Goal: Information Seeking & Learning: Compare options

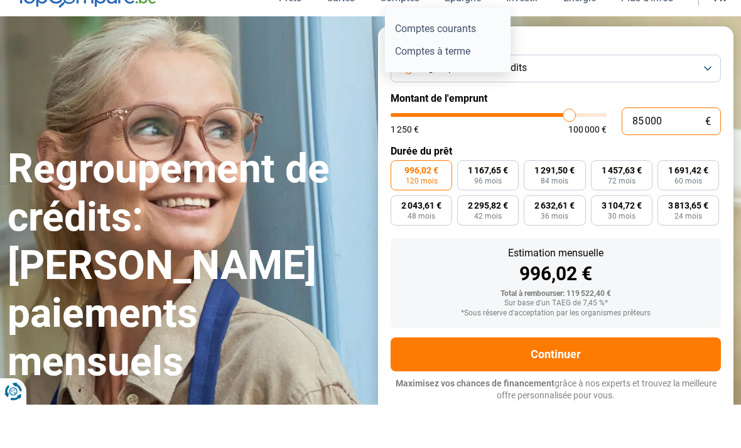
scroll to position [52, 0]
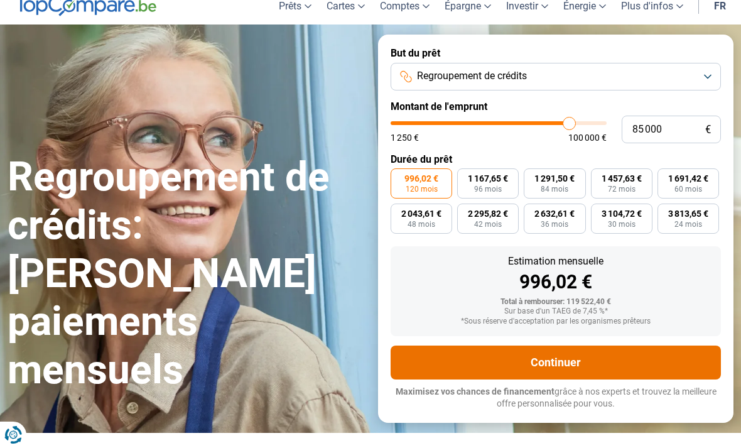
click at [648, 362] on button "Continuer" at bounding box center [556, 363] width 330 height 34
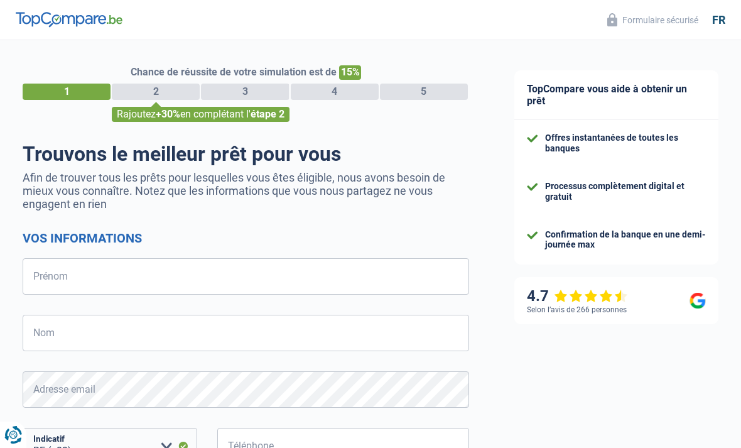
select select "32"
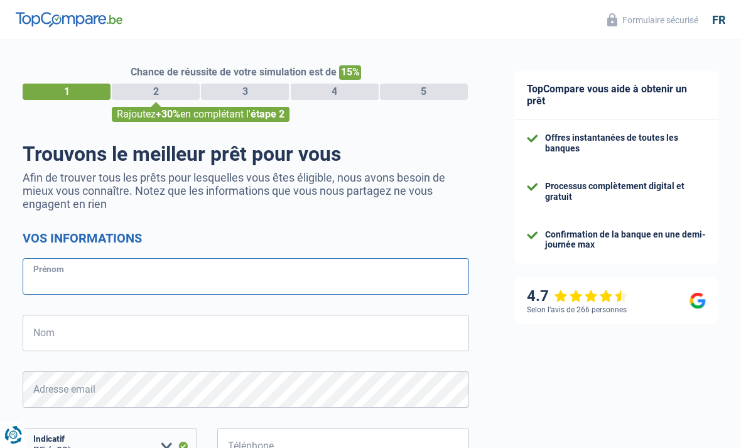
click at [75, 271] on input "Prénom" at bounding box center [246, 276] width 447 height 36
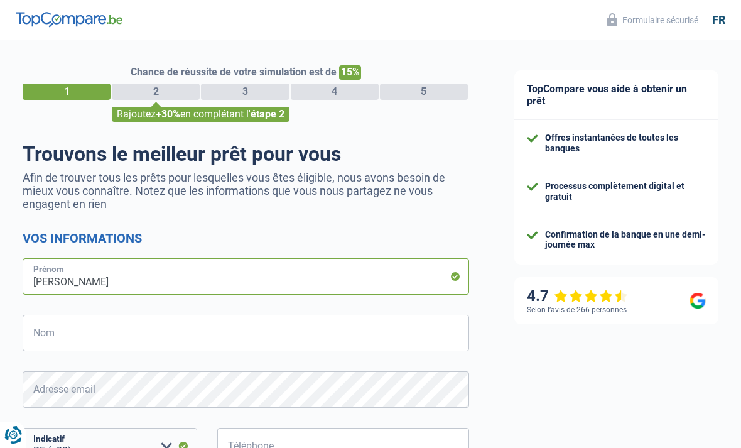
click at [44, 275] on input "Abdel psacal" at bounding box center [246, 276] width 447 height 36
click at [28, 285] on input "Abdel psacal" at bounding box center [246, 276] width 447 height 36
click at [92, 281] on input "Andel psacal" at bounding box center [246, 276] width 447 height 36
click at [91, 281] on input "Andel psacal" at bounding box center [246, 276] width 447 height 36
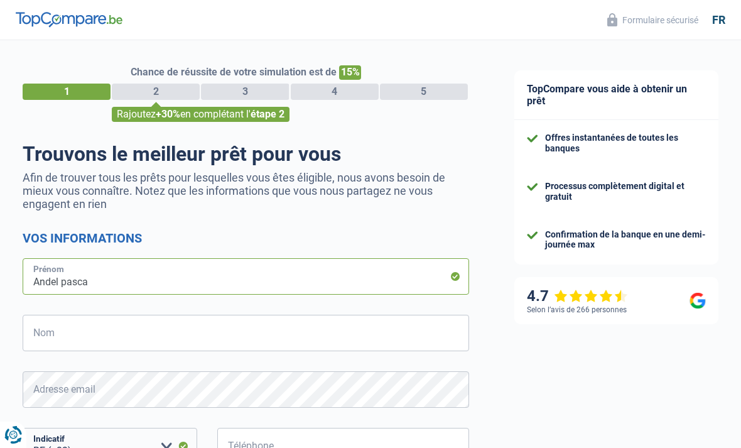
type input "Andel pascal"
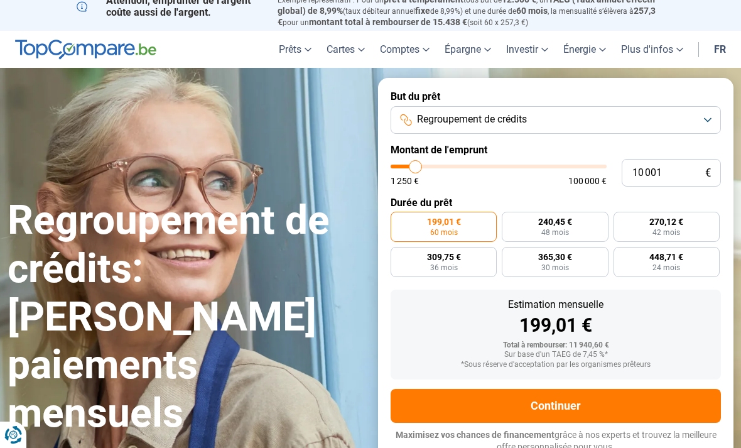
scroll to position [8, 0]
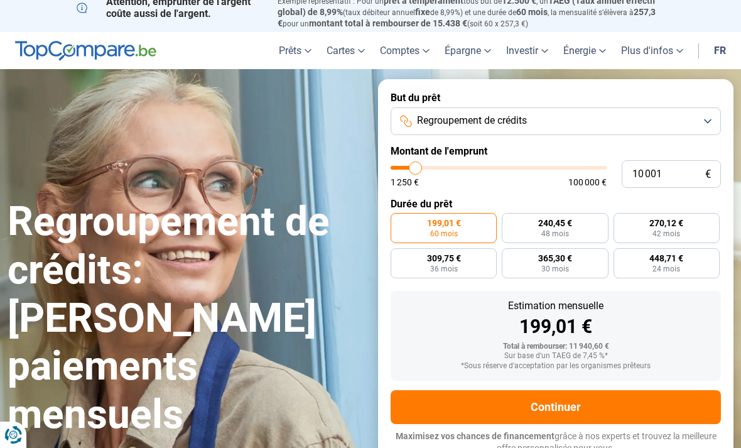
type input "11 500"
type input "11500"
type input "13 750"
type input "13750"
type input "17 000"
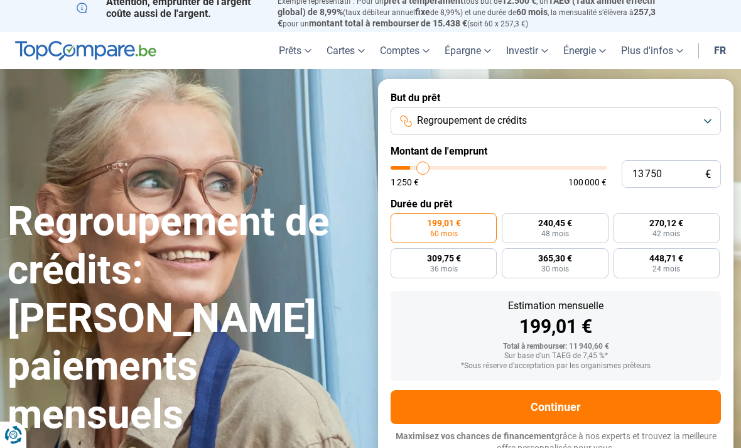
type input "17000"
type input "20 250"
type input "20250"
type input "22 750"
type input "22750"
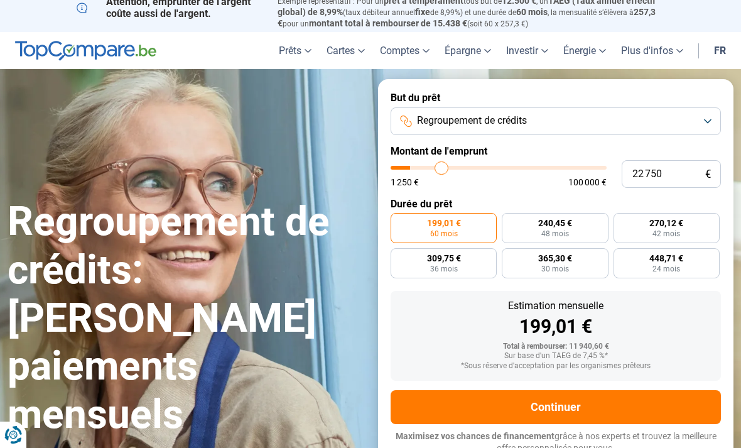
type input "24 750"
type input "24750"
type input "26 000"
type input "26000"
type input "27 250"
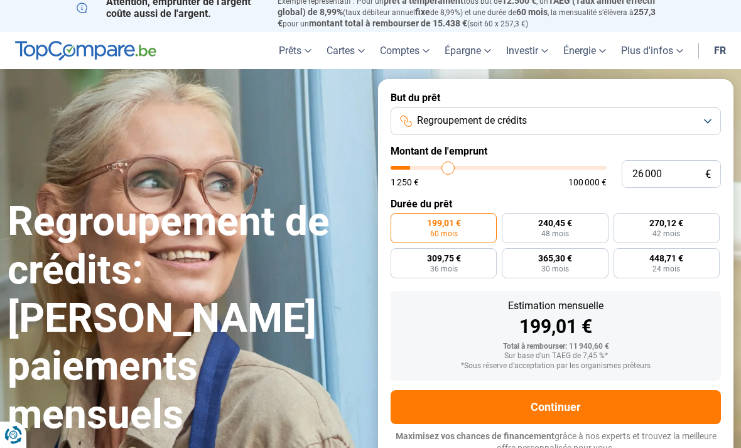
type input "27250"
type input "28 250"
type input "28250"
type input "29 000"
type input "29000"
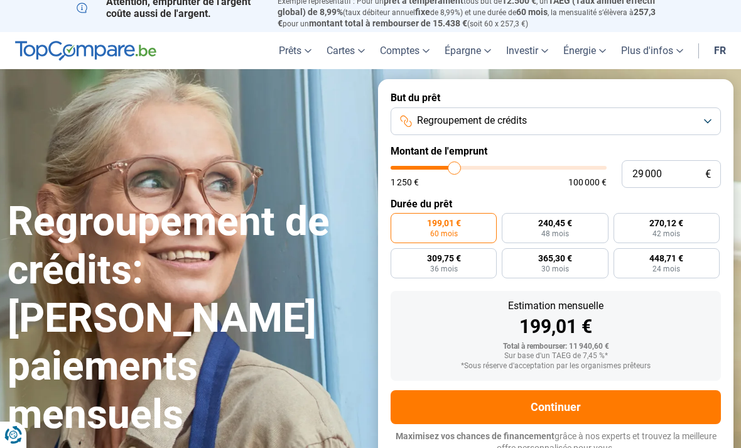
type input "29 750"
type input "29750"
type input "30 250"
type input "30250"
type input "31 000"
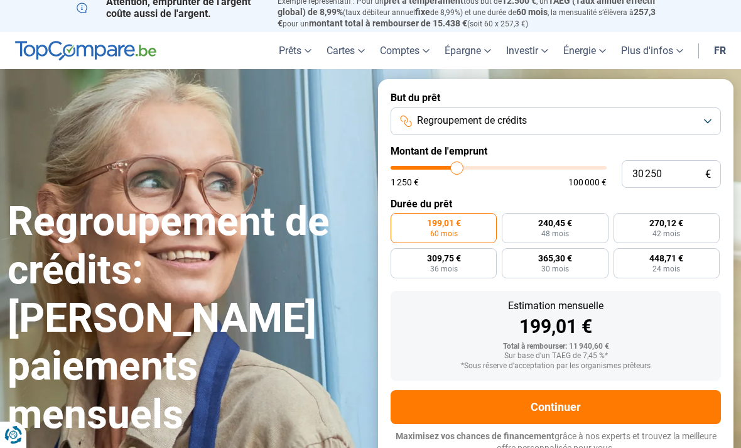
type input "31000"
type input "31 500"
type input "31500"
type input "31 750"
type input "31750"
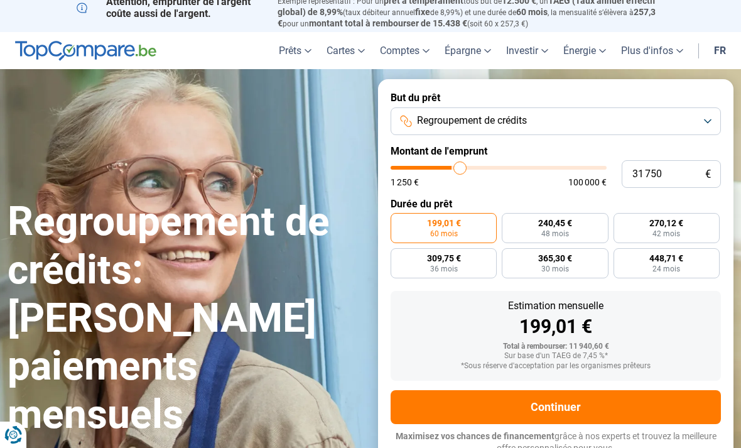
type input "32 500"
type input "32500"
type input "32 750"
type input "32750"
type input "33 000"
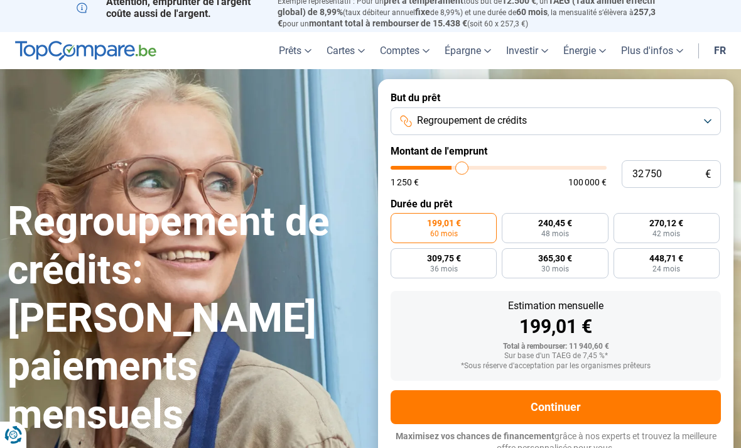
type input "33000"
type input "33 500"
type input "33500"
type input "33 750"
type input "33750"
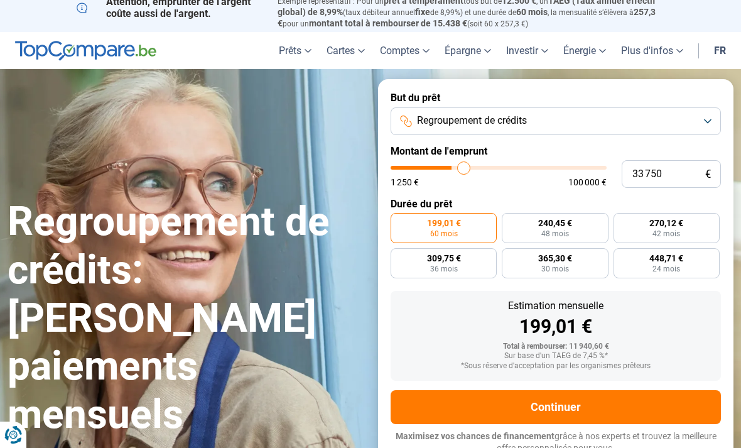
type input "34 000"
type input "34000"
type input "34 250"
type input "34250"
type input "34 500"
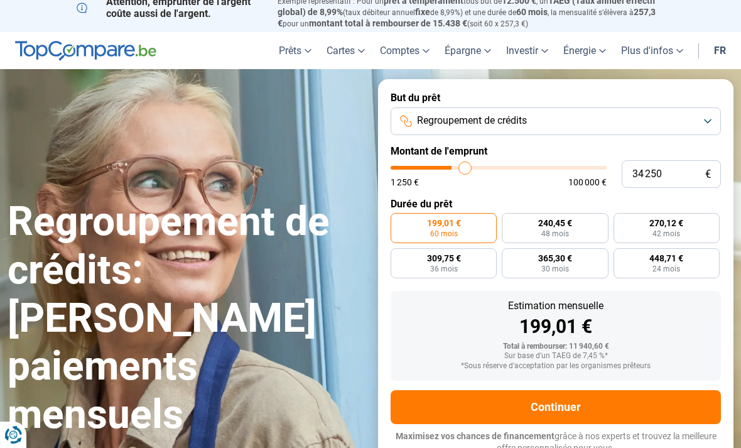
type input "34500"
type input "35 000"
type input "35000"
type input "35 250"
type input "35250"
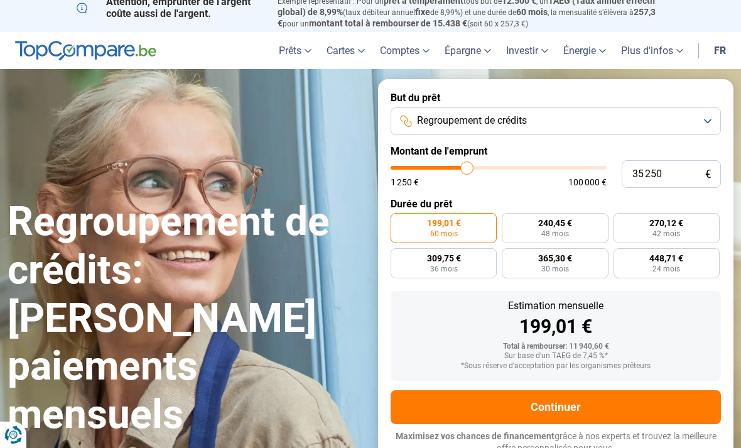
type input "35 500"
type input "35500"
type input "35 750"
type input "35750"
type input "36 250"
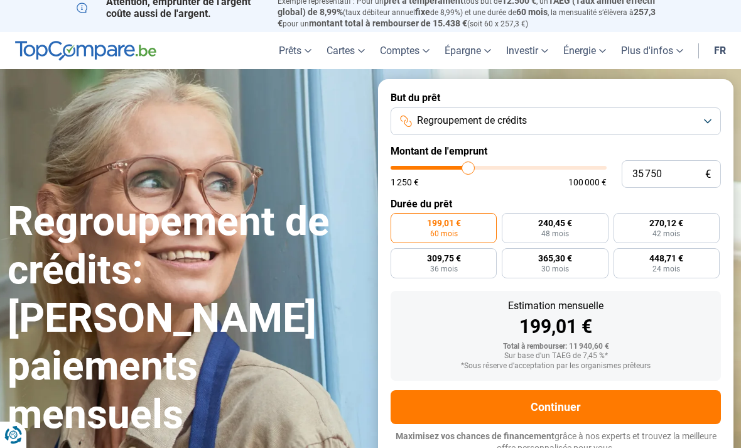
type input "36250"
type input "36 500"
type input "36500"
type input "36 750"
type input "36750"
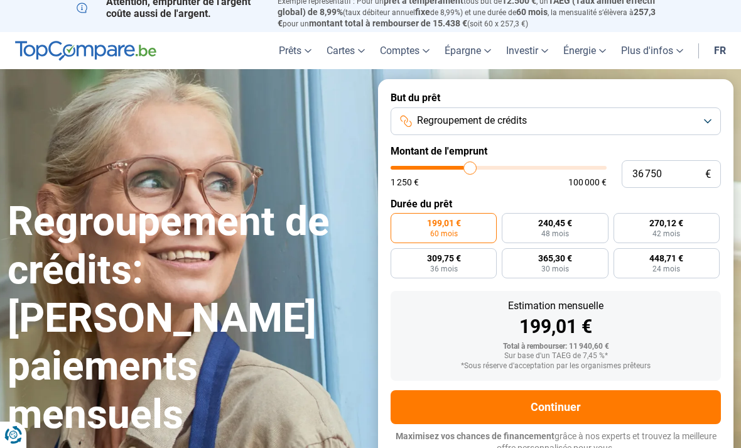
type input "37 000"
type input "37000"
type input "37 500"
type input "37500"
type input "37 750"
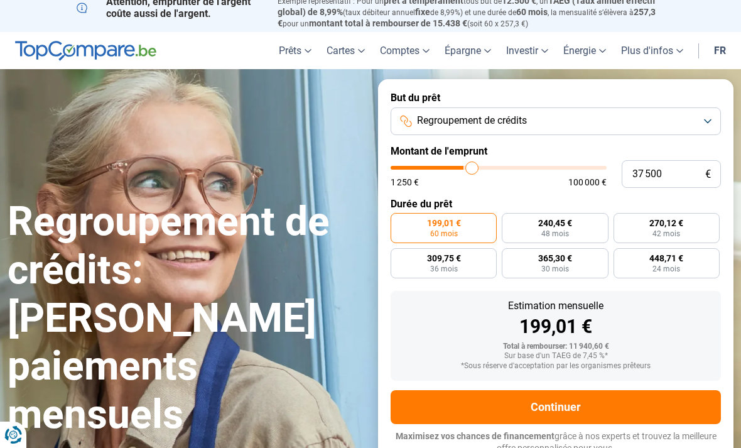
type input "37750"
type input "38 000"
type input "38000"
type input "38 250"
type input "38250"
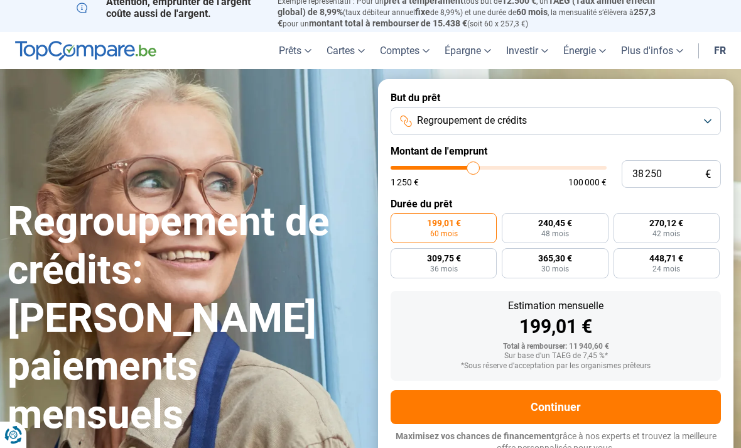
type input "38 500"
type input "38500"
type input "39 000"
type input "39000"
type input "39 250"
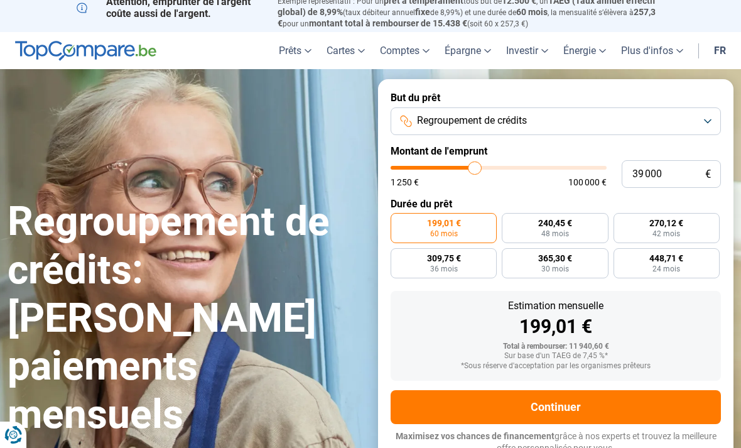
type input "39250"
type input "39 500"
type input "39500"
type input "39 750"
type input "39750"
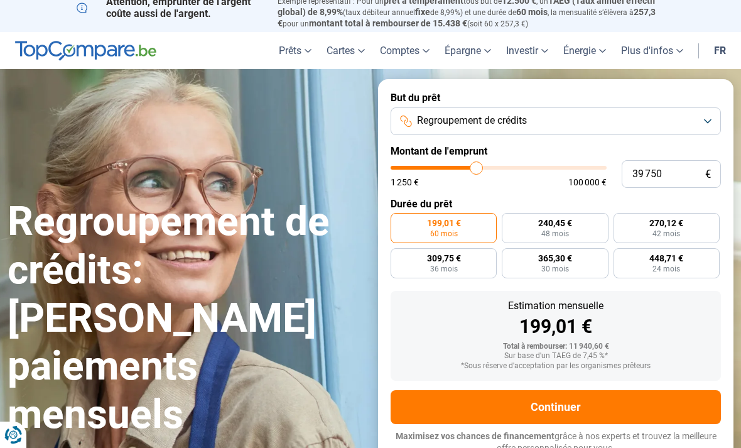
type input "40 250"
type input "40250"
type input "40 500"
type input "40500"
type input "40 750"
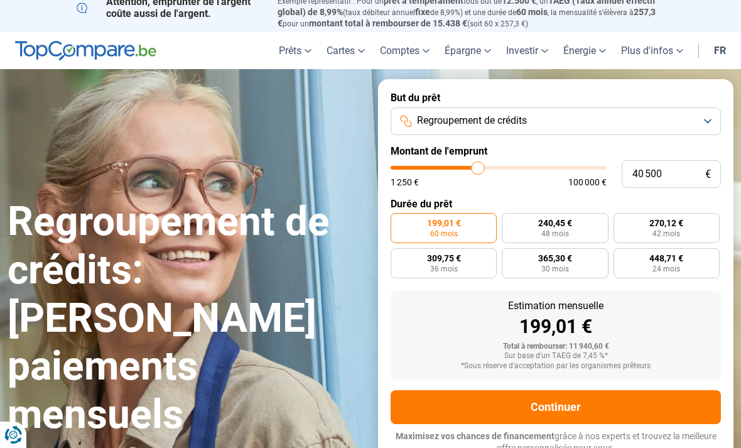
type input "40750"
type input "41 000"
type input "41000"
type input "41 500"
type input "41500"
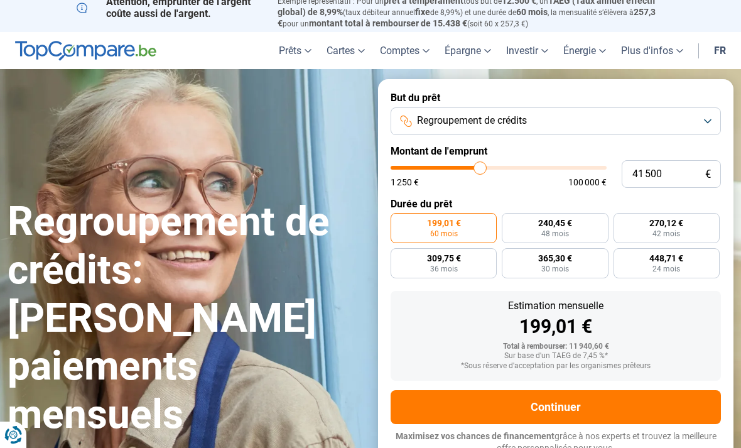
type input "41 750"
type input "41750"
type input "42 000"
type input "42000"
type input "42 500"
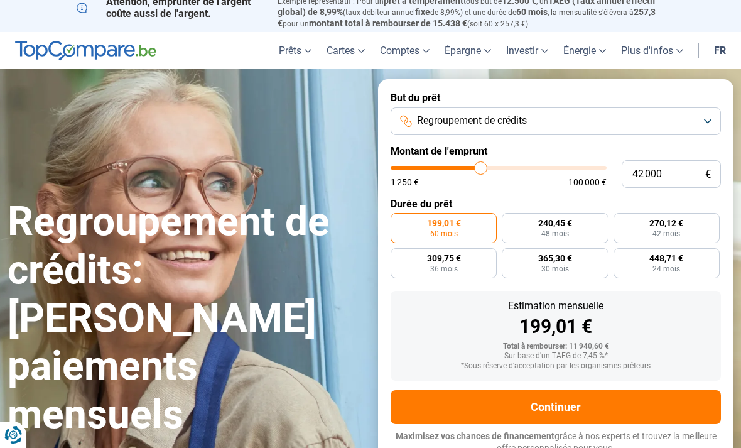
type input "42500"
type input "43 000"
type input "43000"
type input "43 500"
type input "43500"
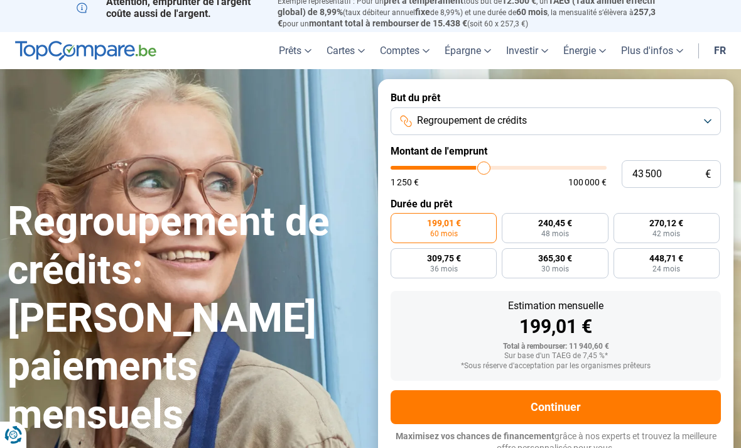
type input "44 250"
type input "44250"
type input "44 750"
type input "44750"
type input "45 000"
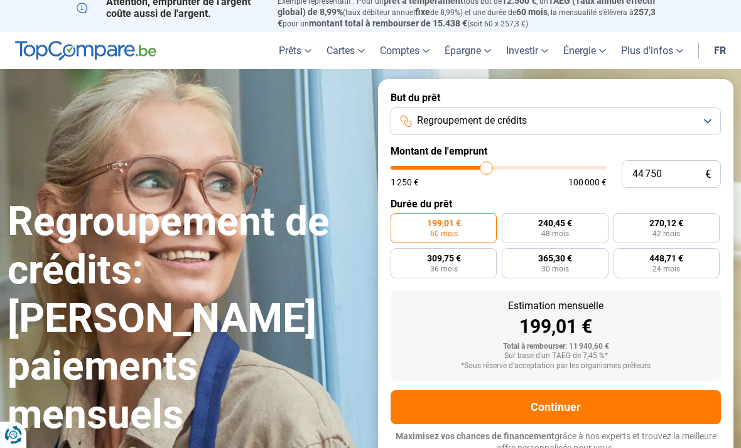
type input "45000"
type input "45 750"
type input "45750"
type input "46 000"
type input "46000"
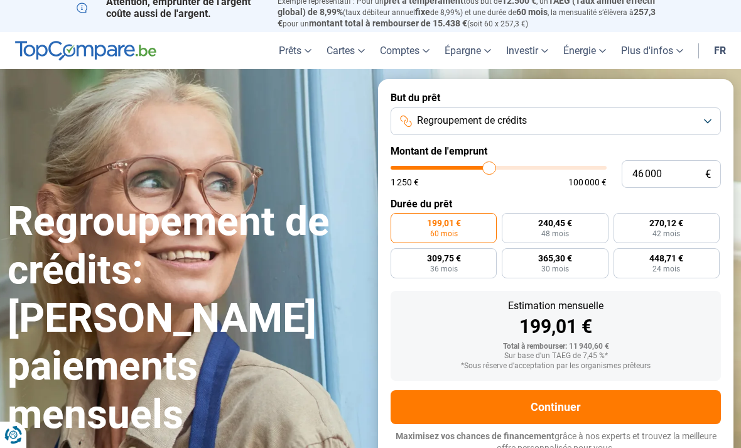
type input "46 250"
type input "46250"
type input "46 000"
type input "46000"
type input "45 750"
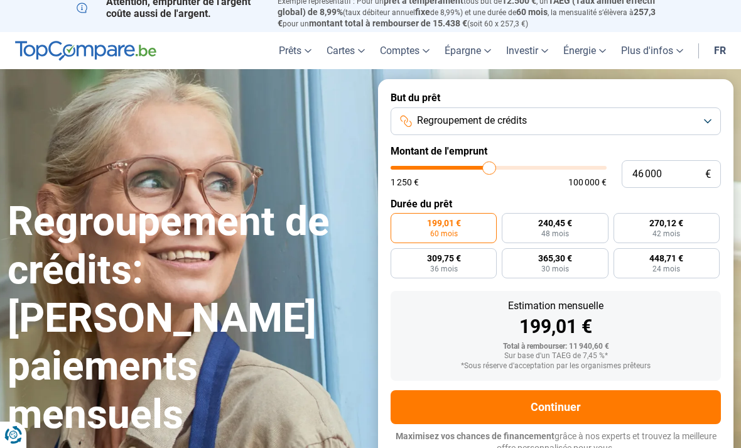
type input "45750"
type input "45 250"
type input "45250"
type input "45 000"
type input "45000"
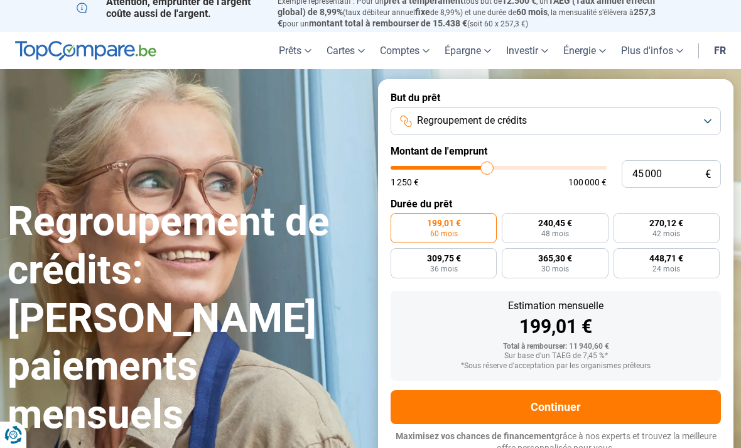
type input "44 750"
type input "44750"
type input "44 500"
type input "44500"
type input "44 250"
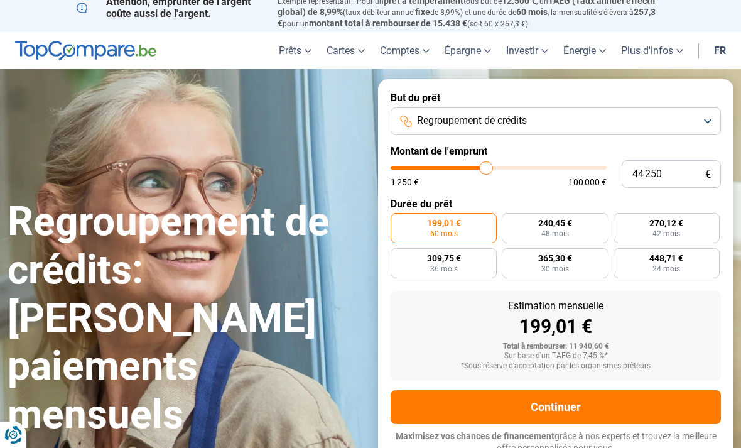
type input "44250"
type input "43 750"
type input "43750"
type input "44 250"
type input "44250"
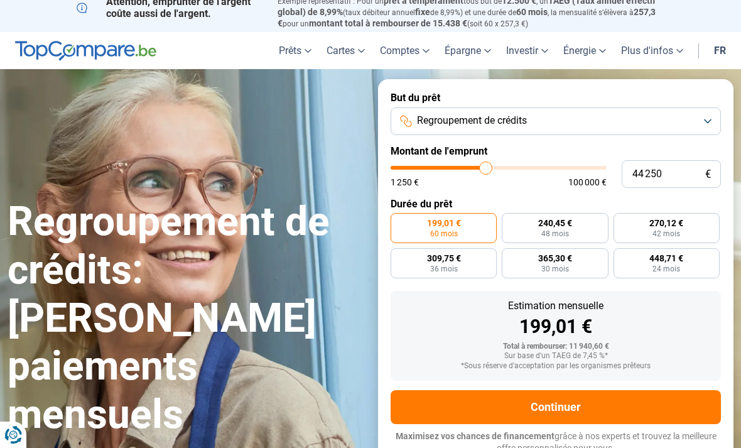
type input "44 750"
type input "44750"
type input "45 000"
type input "45000"
type input "45 250"
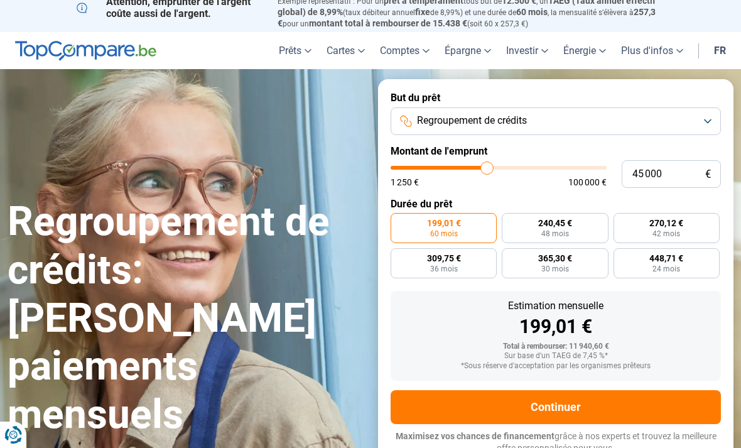
type input "45250"
type input "45 750"
type input "45750"
type input "46 000"
type input "46000"
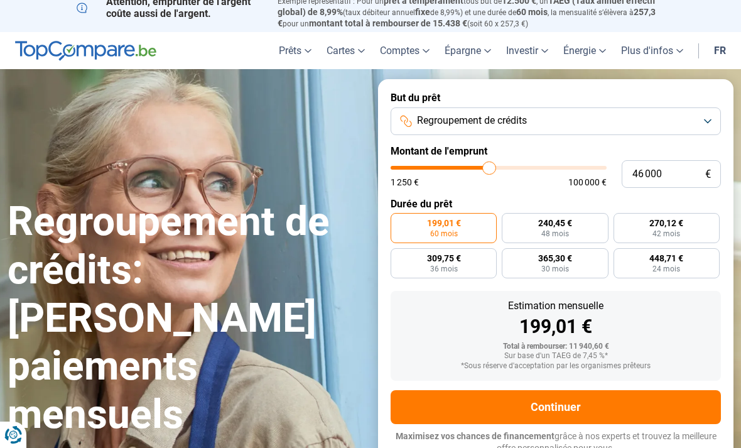
type input "46 250"
type input "46250"
type input "46 500"
type input "46500"
type input "47 000"
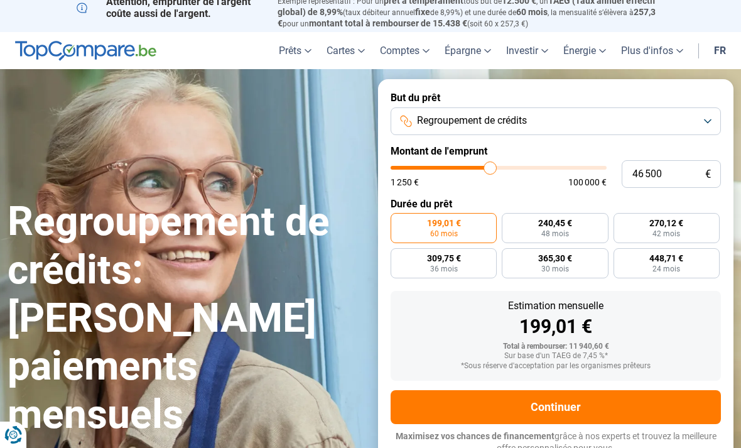
type input "47000"
type input "47 250"
type input "47250"
type input "47 500"
type input "47500"
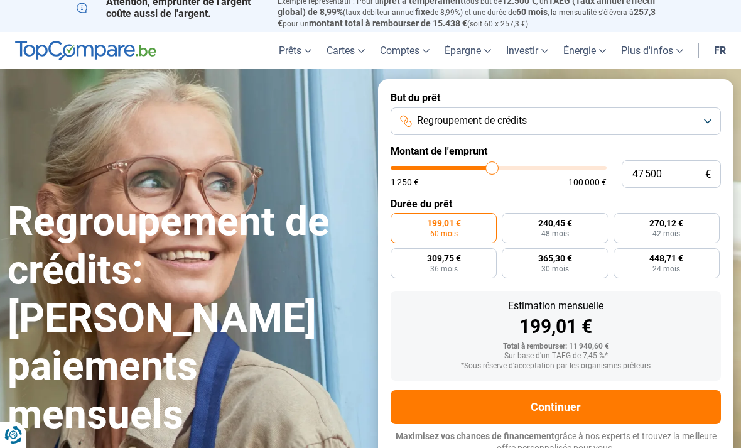
type input "47 750"
type input "47750"
type input "48 250"
type input "48250"
type input "48 500"
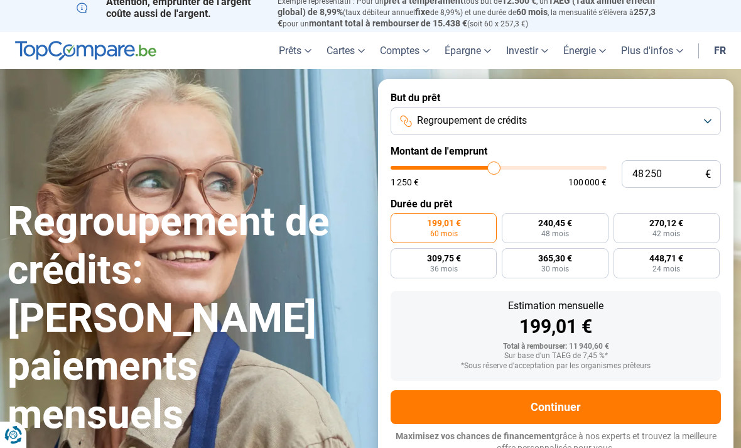
type input "48500"
type input "48 750"
type input "48750"
type input "49 000"
type input "49000"
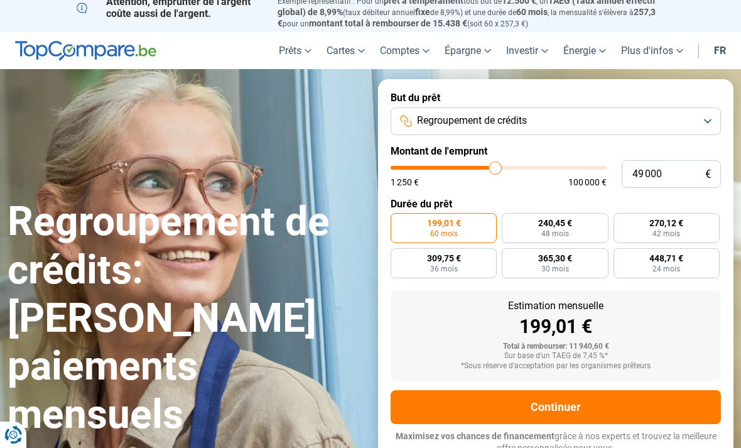
type input "49 250"
type input "49250"
type input "49 750"
type input "49750"
type input "50 000"
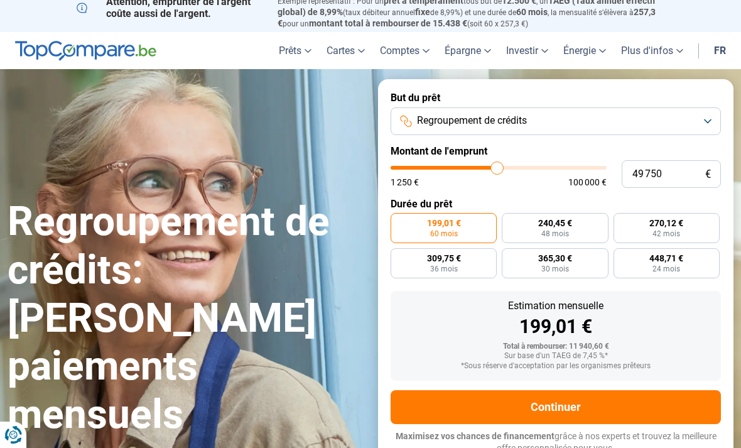
type input "50000"
type input "50 250"
type input "50250"
type input "50 500"
type input "50500"
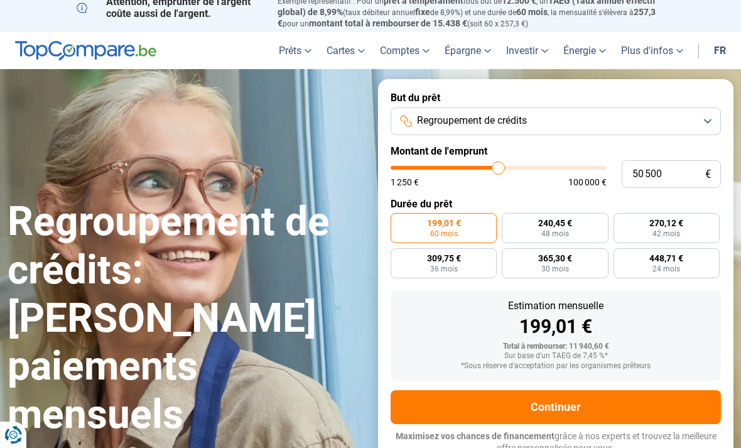
type input "51 000"
type input "51000"
type input "51 250"
type input "51250"
type input "51 500"
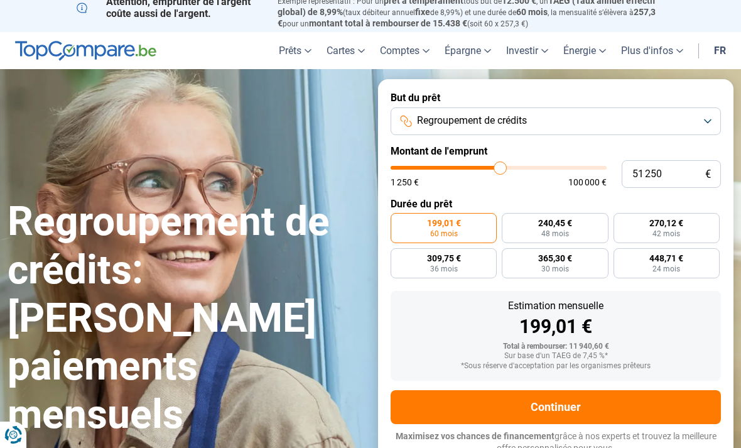
type input "51500"
type input "51 750"
type input "51750"
type input "52 250"
type input "52250"
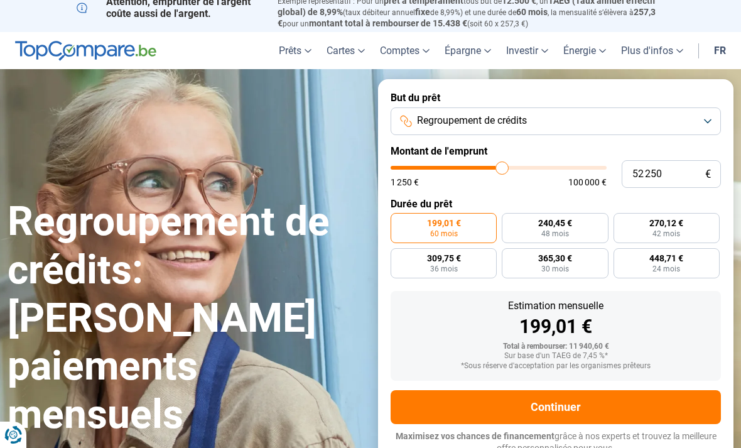
type input "52 500"
type input "52500"
type input "52 750"
type input "52750"
type input "53 000"
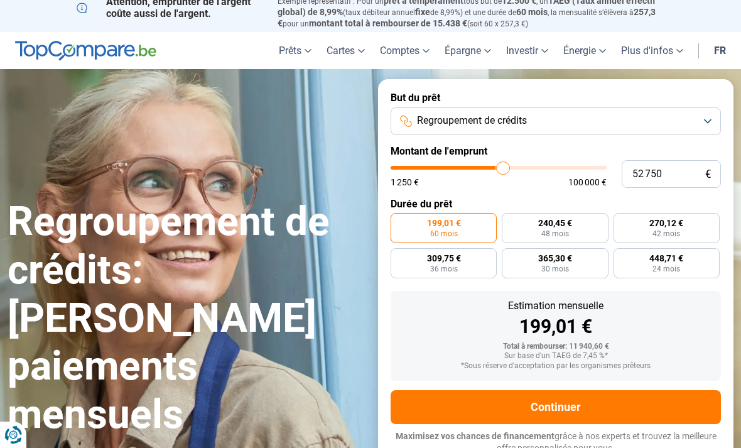
type input "53000"
type input "53 250"
type input "53250"
type input "53 750"
type input "53750"
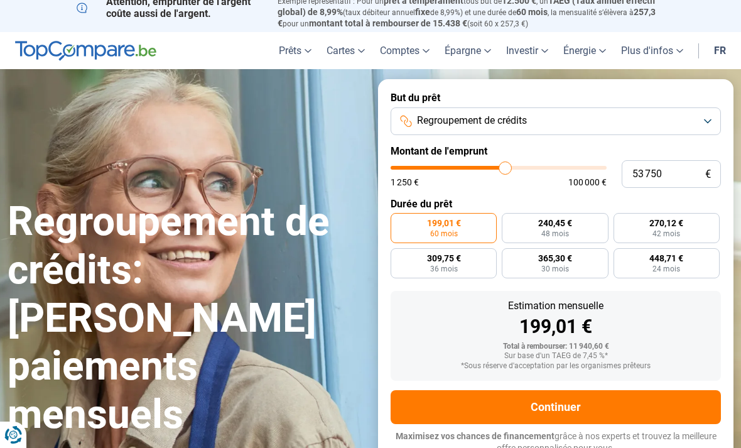
type input "54 000"
type input "54000"
type input "54 250"
type input "54250"
type input "54 500"
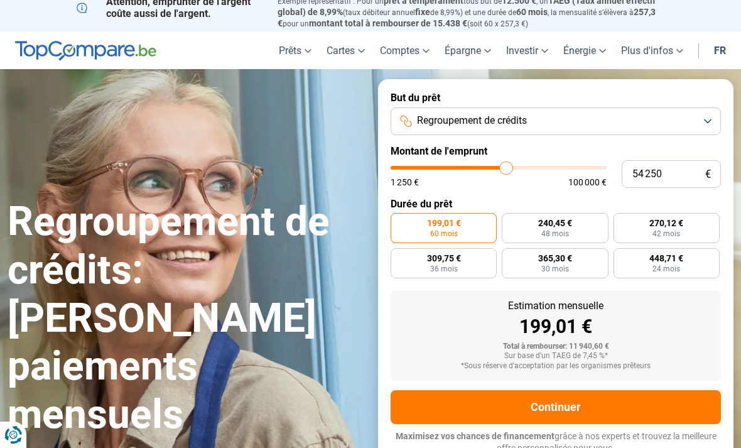
type input "54500"
type input "55 000"
type input "55000"
type input "55 250"
type input "55250"
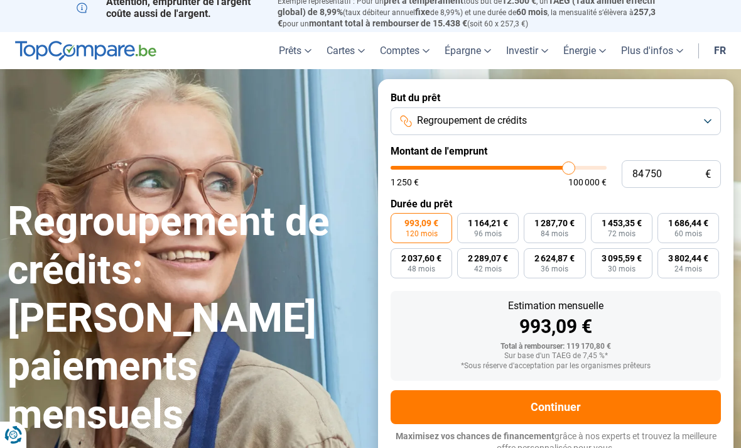
scroll to position [8, 0]
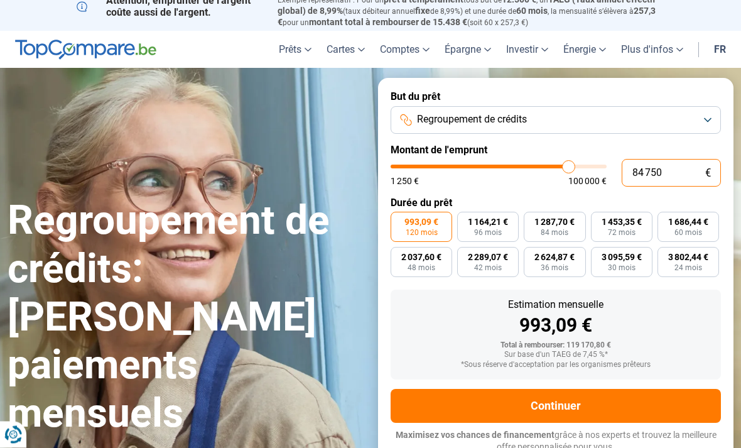
click at [658, 173] on input "84 750" at bounding box center [671, 174] width 99 height 28
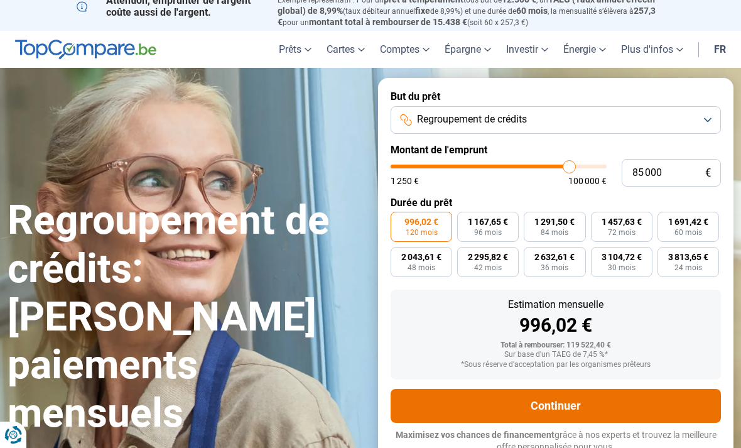
click at [592, 406] on button "Continuer" at bounding box center [556, 406] width 330 height 34
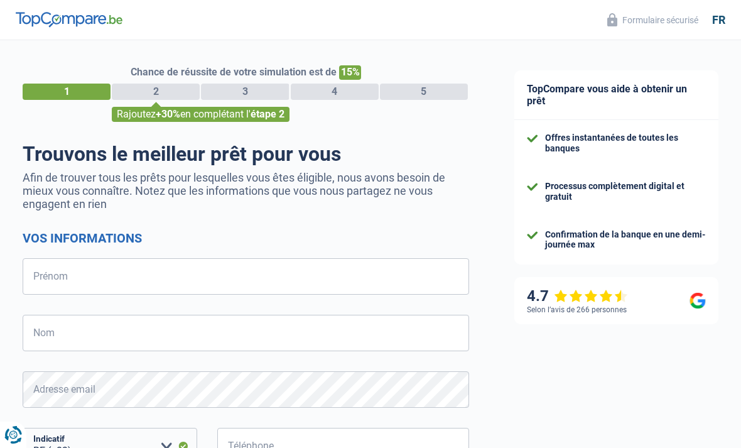
select select "32"
